Goal: Transaction & Acquisition: Book appointment/travel/reservation

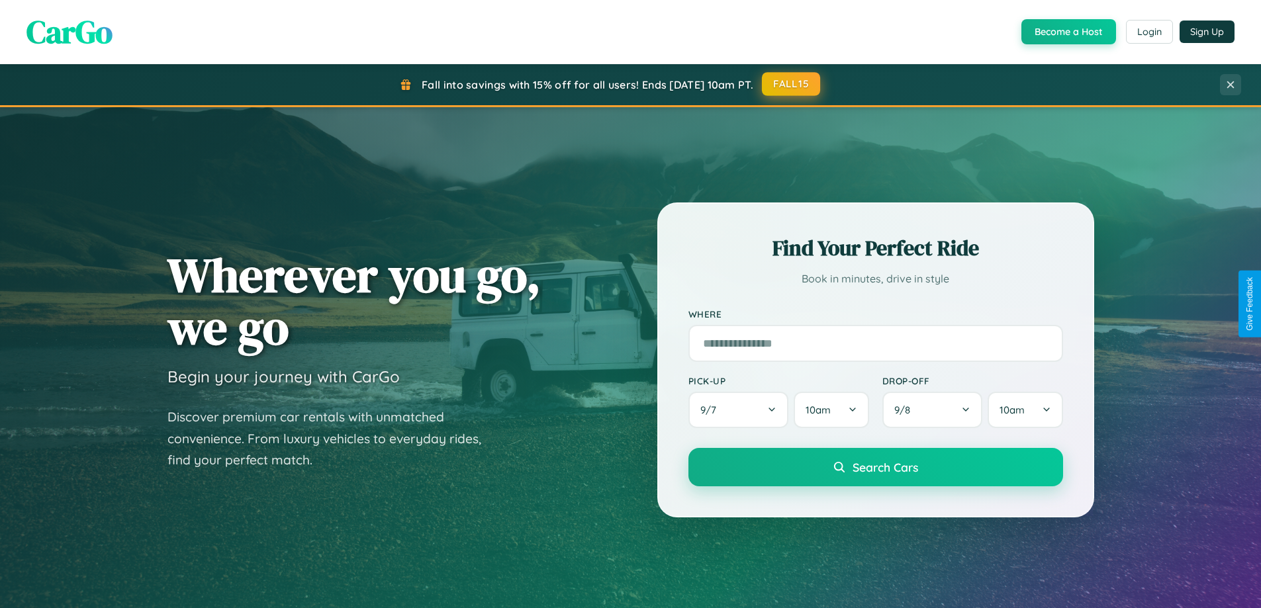
click at [791, 85] on button "FALL15" at bounding box center [791, 84] width 58 height 24
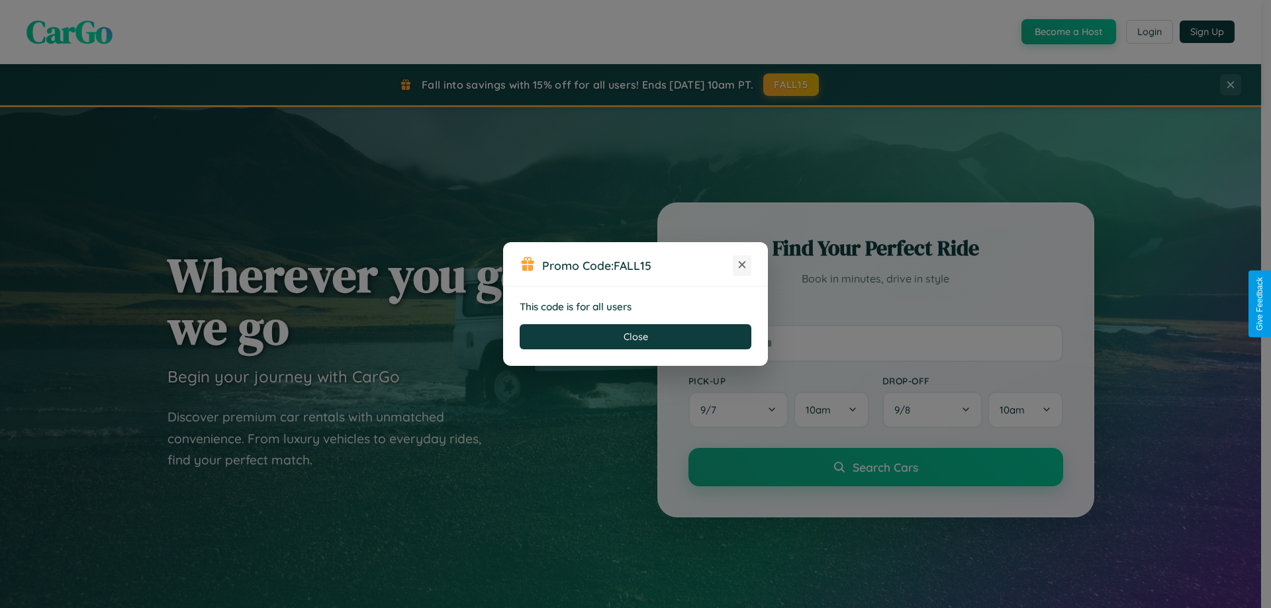
click at [742, 265] on icon at bounding box center [741, 264] width 13 height 13
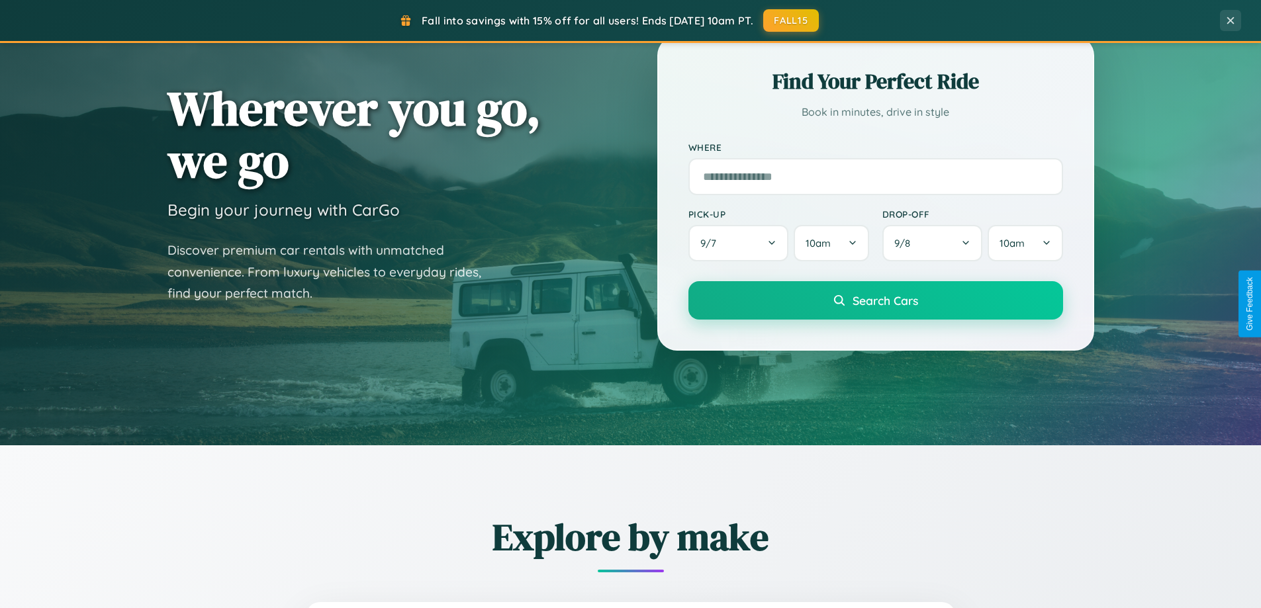
scroll to position [570, 0]
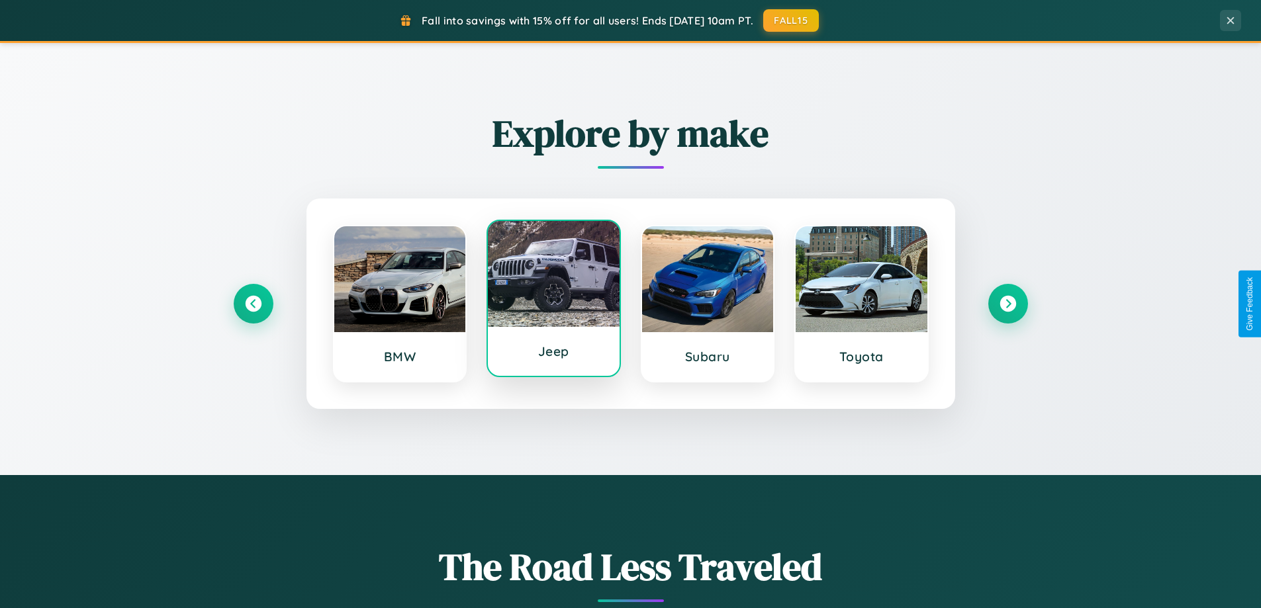
click at [553, 299] on div at bounding box center [554, 274] width 132 height 106
